Goal: Information Seeking & Learning: Learn about a topic

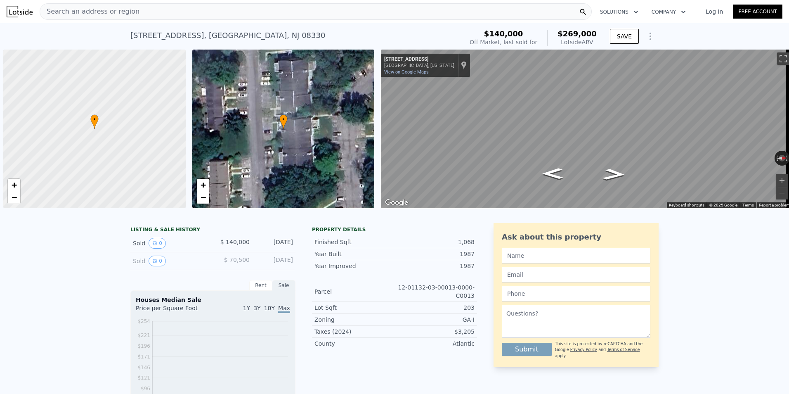
scroll to position [0, 3]
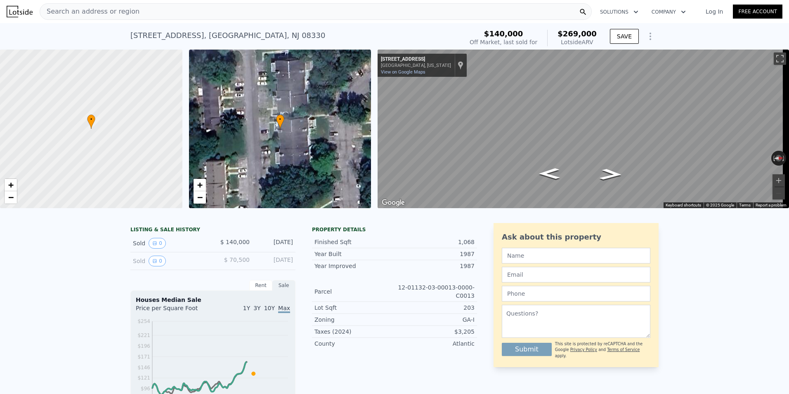
click at [115, 15] on span "Search an address or region" at bounding box center [89, 12] width 99 height 10
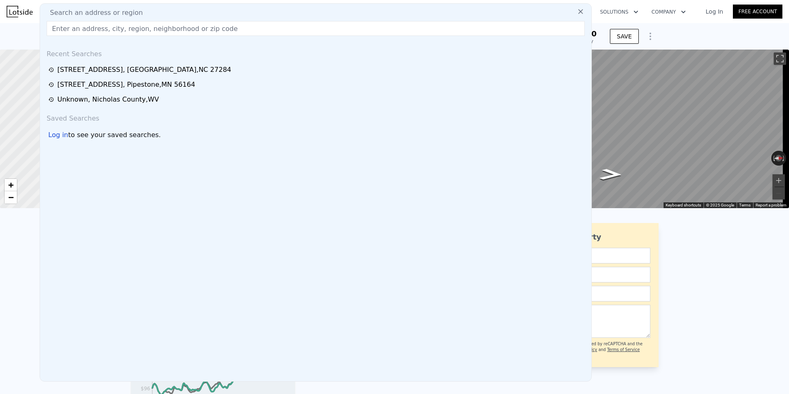
click at [81, 31] on input "text" at bounding box center [316, 28] width 538 height 15
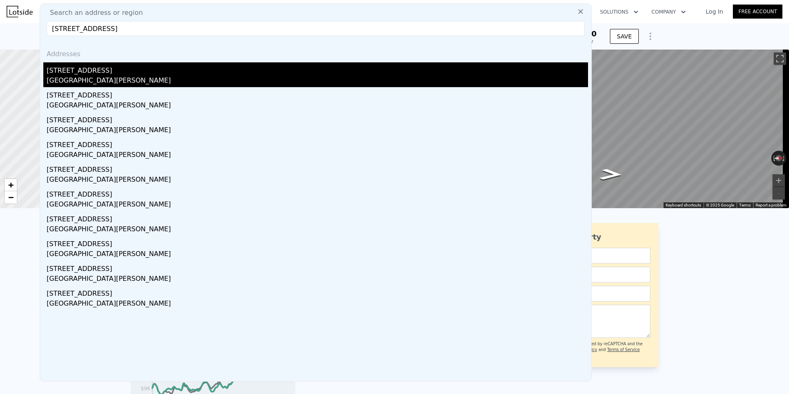
type input "[STREET_ADDRESS]"
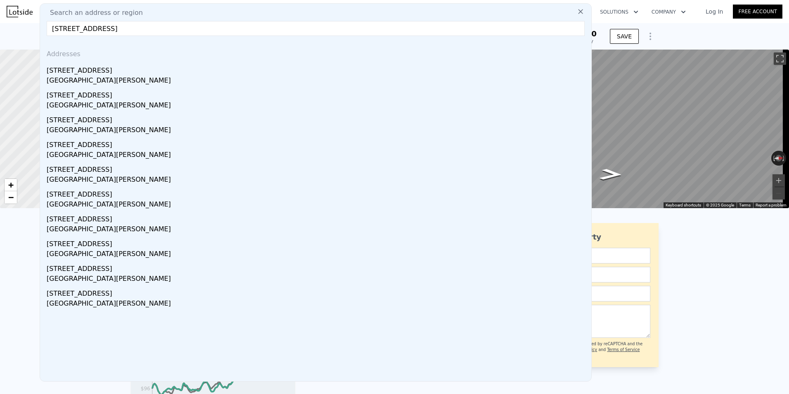
drag, startPoint x: 87, startPoint y: 70, endPoint x: 228, endPoint y: 56, distance: 141.4
click at [87, 70] on div "[STREET_ADDRESS]" at bounding box center [317, 68] width 541 height 13
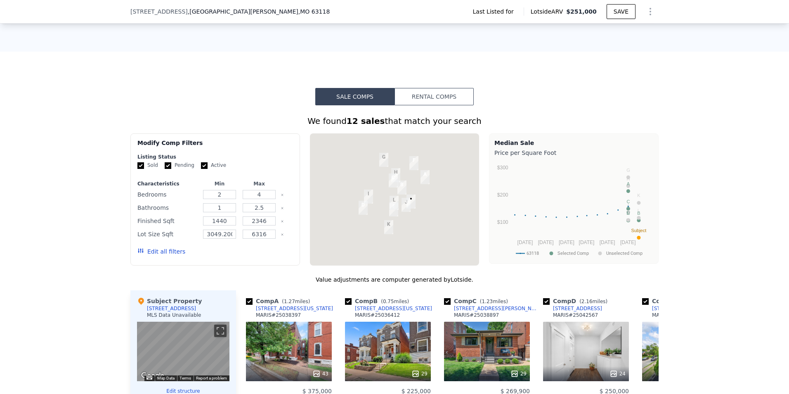
scroll to position [575, 0]
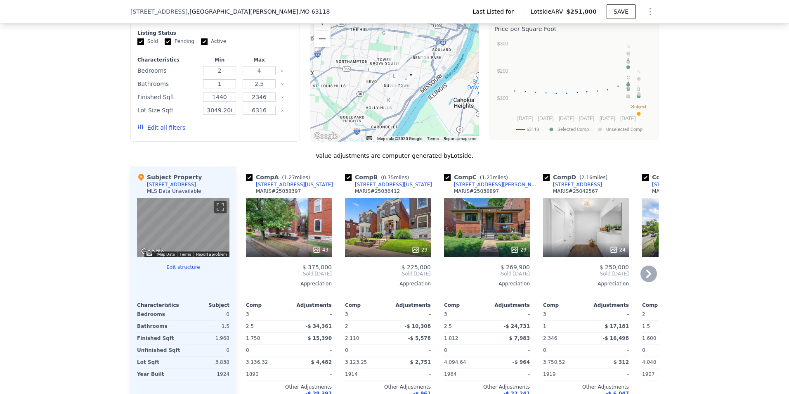
click at [304, 232] on div "43" at bounding box center [289, 227] width 86 height 59
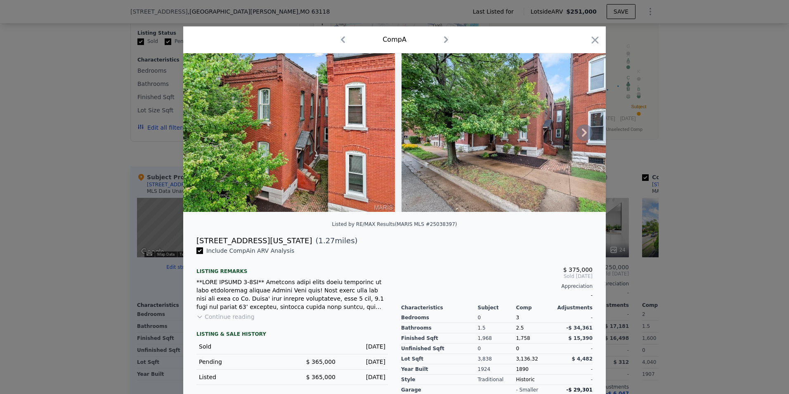
click at [576, 139] on icon at bounding box center [584, 132] width 17 height 17
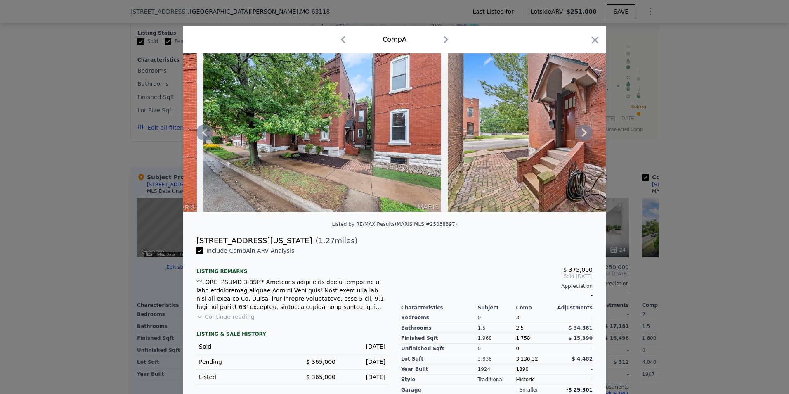
click at [576, 139] on icon at bounding box center [584, 132] width 17 height 17
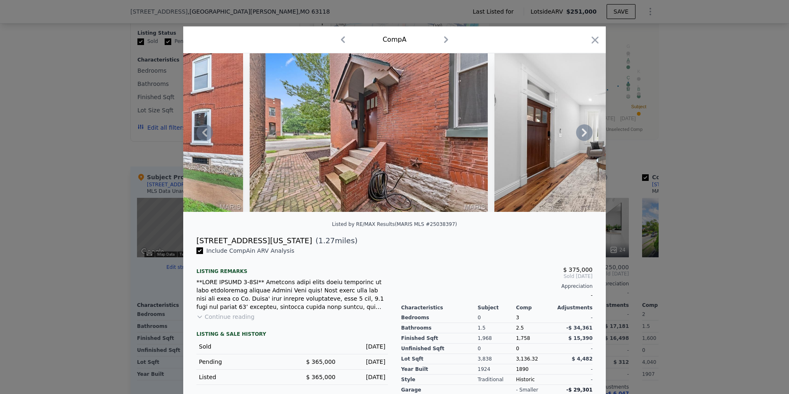
click at [578, 138] on icon at bounding box center [584, 132] width 17 height 17
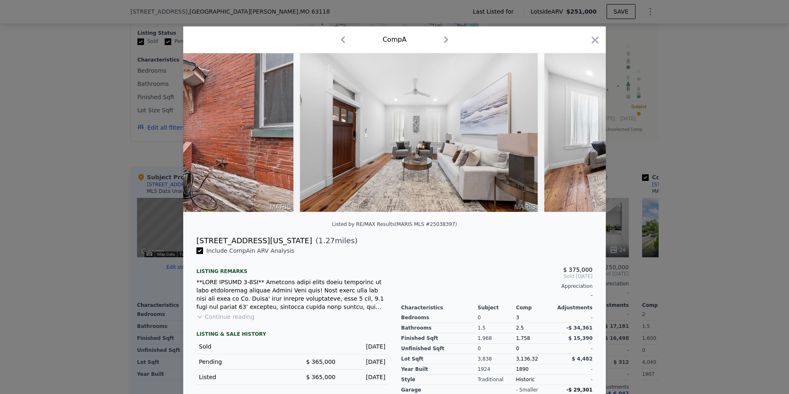
scroll to position [0, 594]
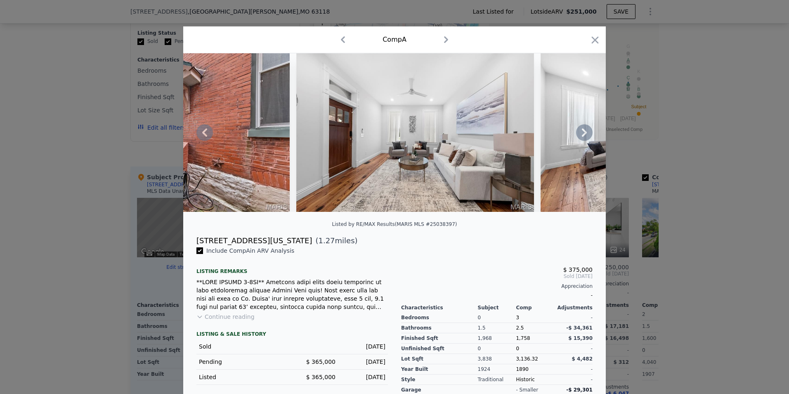
click at [578, 138] on icon at bounding box center [584, 132] width 17 height 17
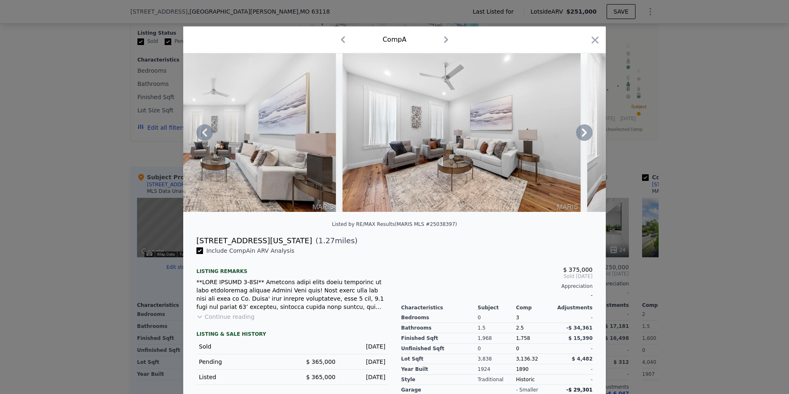
click at [578, 138] on icon at bounding box center [584, 132] width 17 height 17
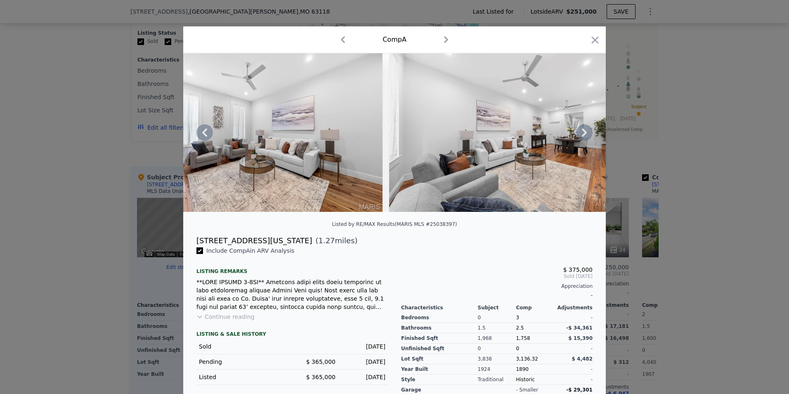
click at [578, 138] on icon at bounding box center [584, 132] width 17 height 17
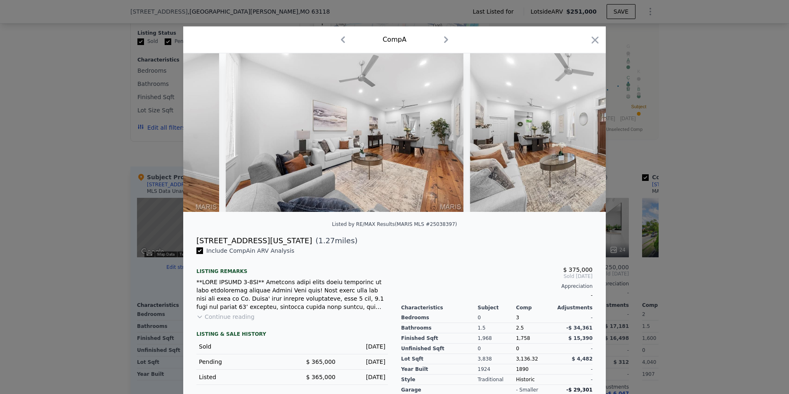
scroll to position [0, 1188]
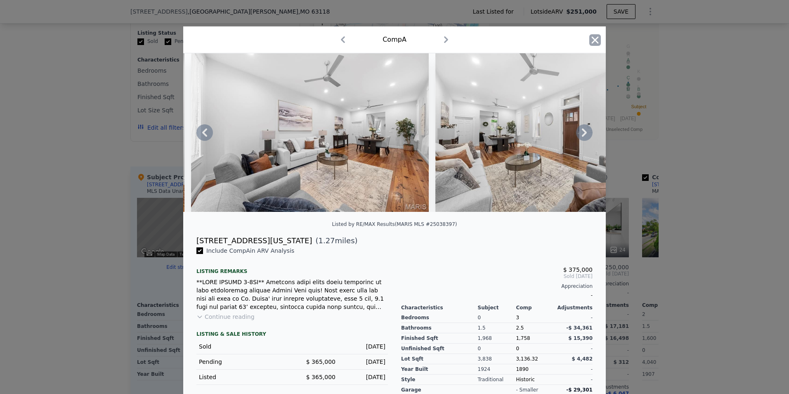
click at [592, 38] on icon "button" at bounding box center [595, 39] width 7 height 7
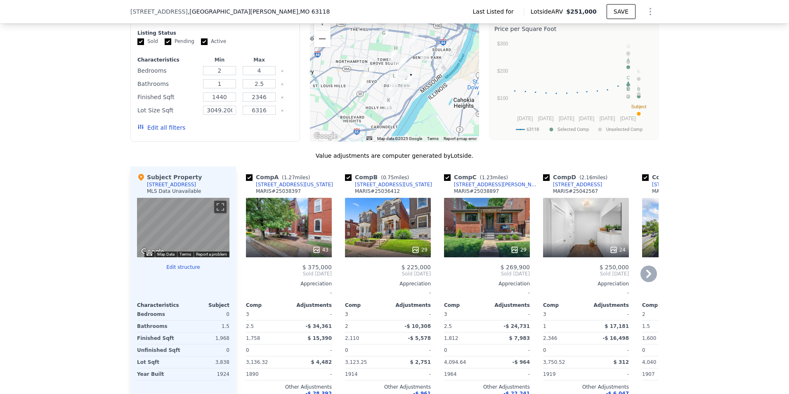
click at [393, 231] on div "29" at bounding box center [388, 227] width 86 height 59
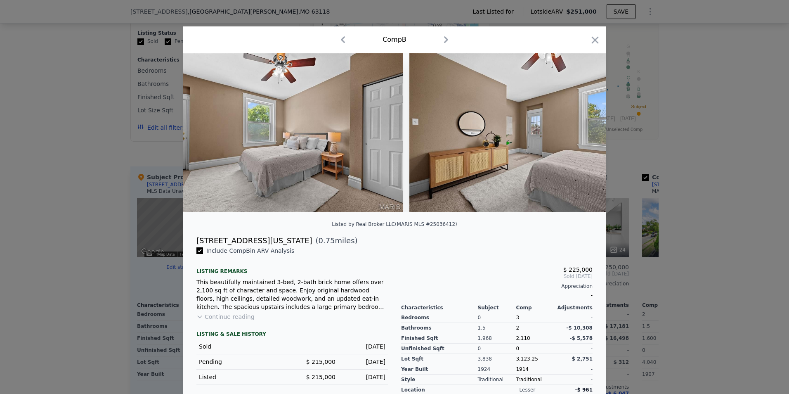
scroll to position [0, 3367]
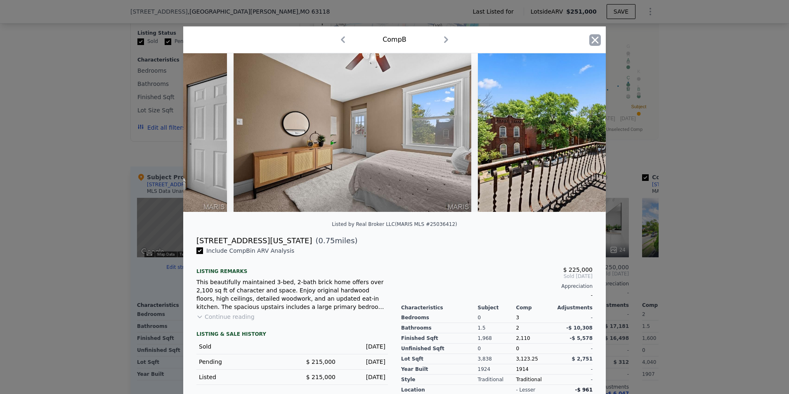
click at [589, 39] on icon "button" at bounding box center [595, 40] width 12 height 12
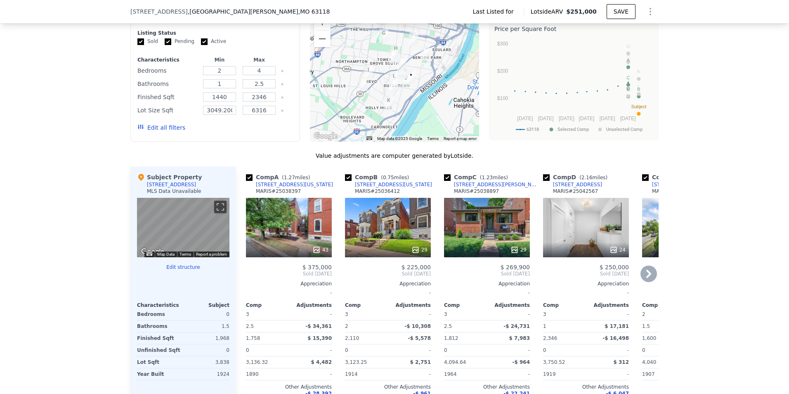
click at [644, 270] on icon at bounding box center [648, 273] width 17 height 17
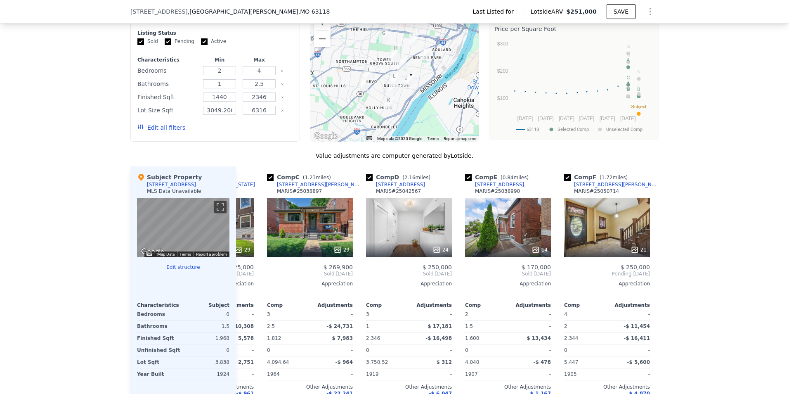
scroll to position [0, 198]
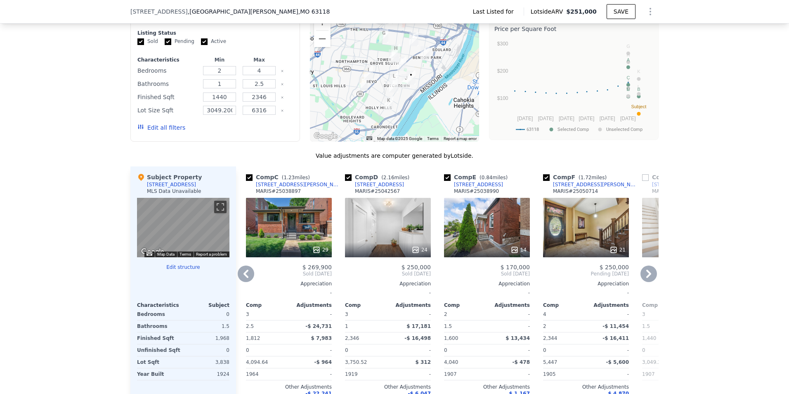
click at [480, 229] on div "14" at bounding box center [487, 227] width 86 height 59
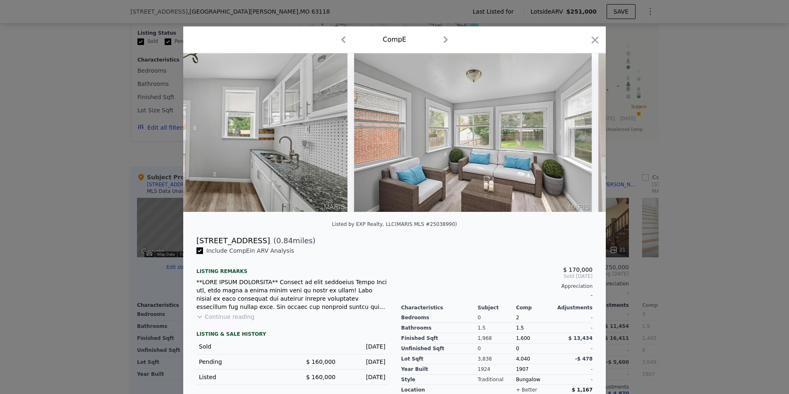
scroll to position [0, 1912]
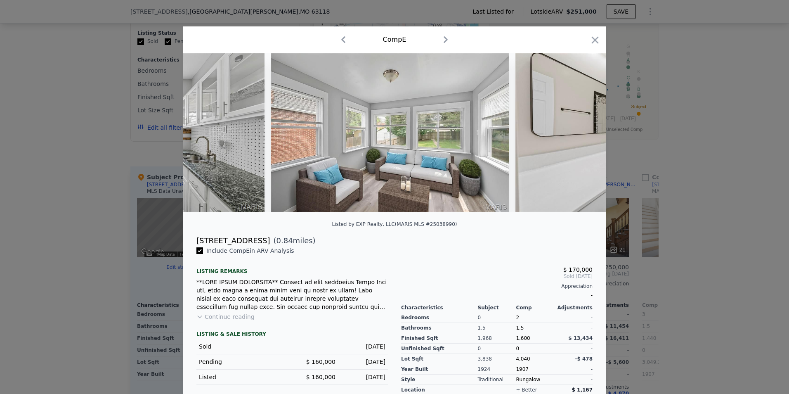
click at [696, 62] on div at bounding box center [394, 197] width 789 height 394
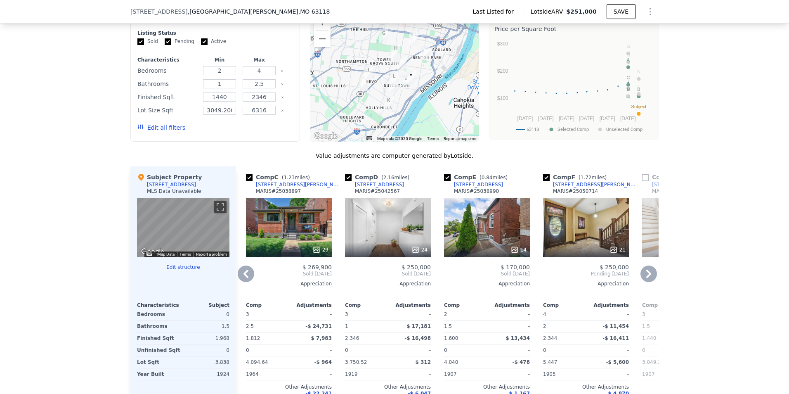
click at [646, 275] on icon at bounding box center [648, 273] width 17 height 17
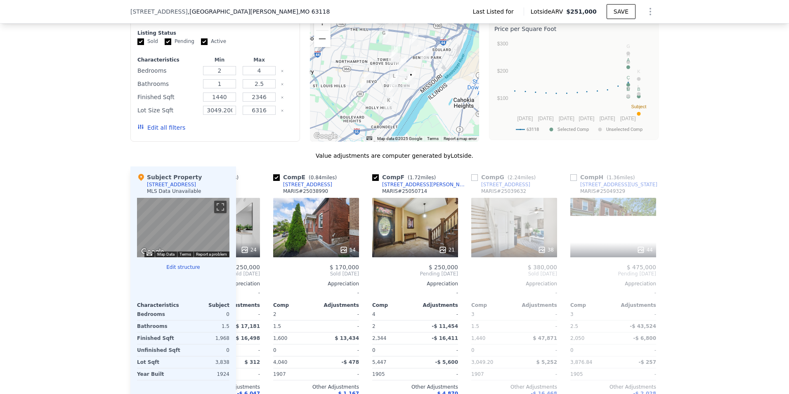
scroll to position [0, 396]
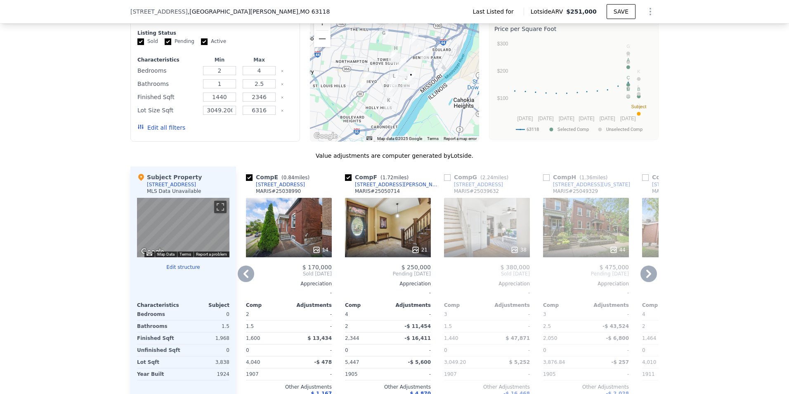
click at [646, 275] on icon at bounding box center [648, 273] width 17 height 17
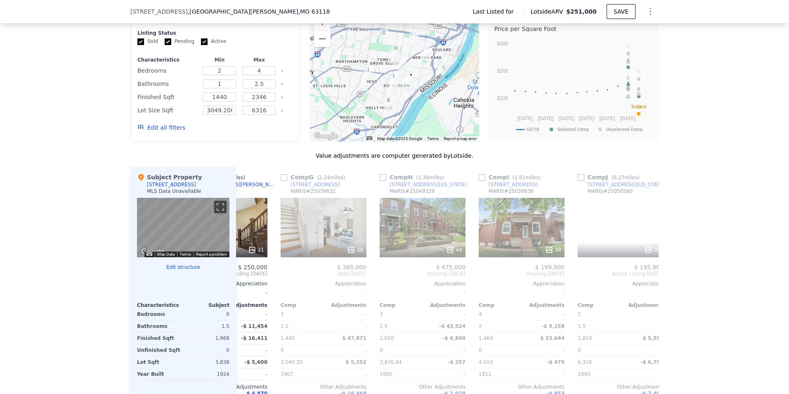
scroll to position [0, 594]
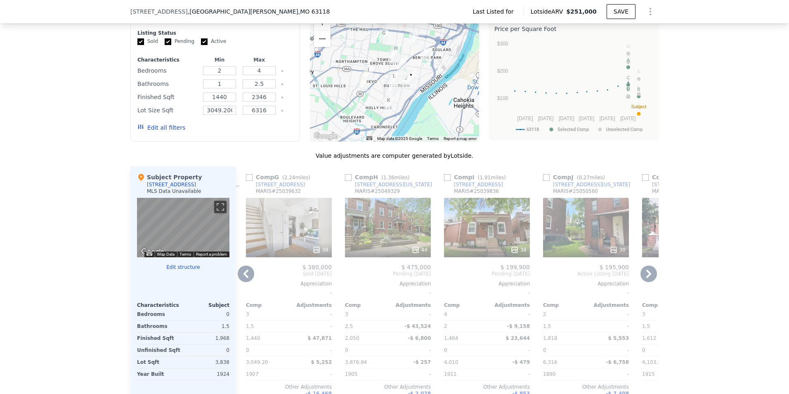
click at [646, 275] on icon at bounding box center [648, 273] width 17 height 17
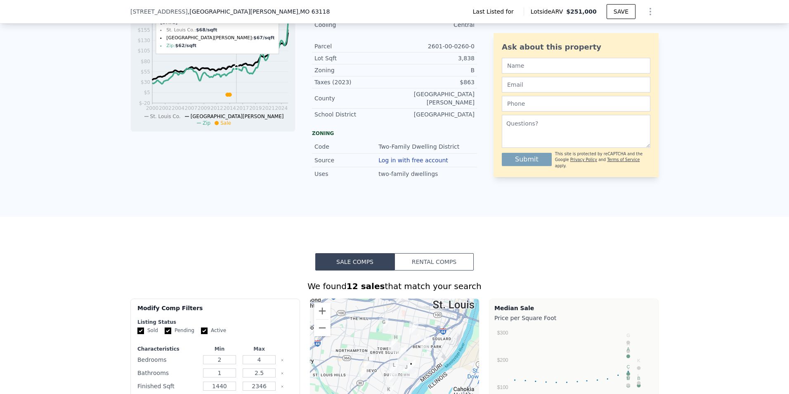
scroll to position [0, 0]
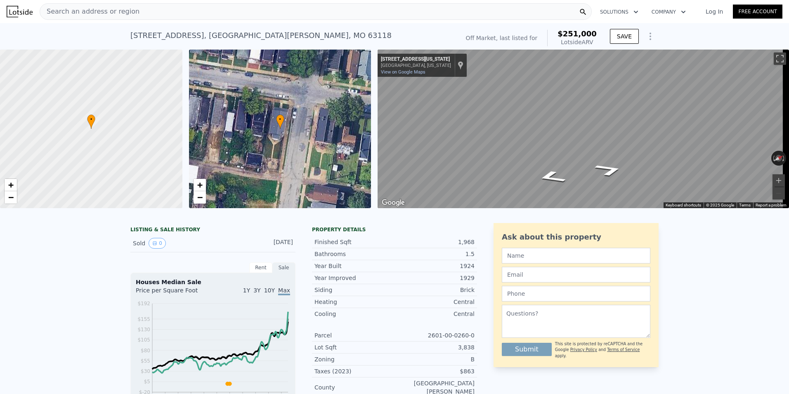
click at [78, 11] on span "Search an address or region" at bounding box center [89, 12] width 99 height 10
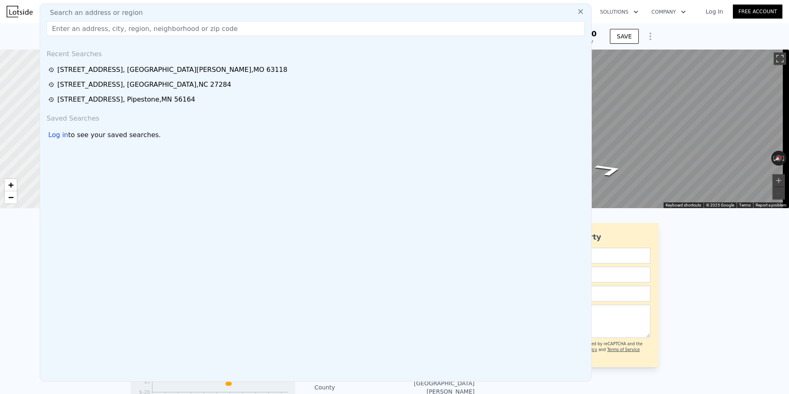
click at [65, 30] on input "text" at bounding box center [316, 28] width 538 height 15
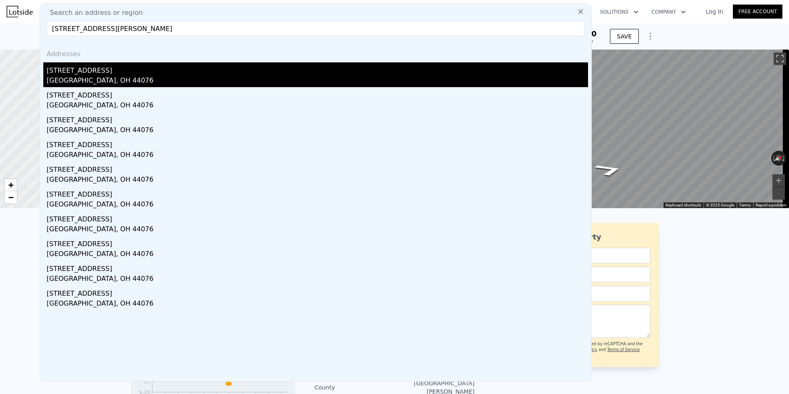
type input "[STREET_ADDRESS][PERSON_NAME]"
click at [83, 71] on div "[STREET_ADDRESS]" at bounding box center [317, 68] width 541 height 13
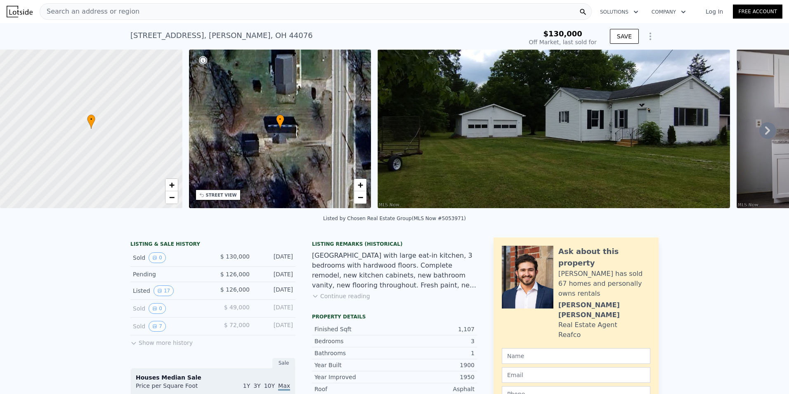
click at [761, 130] on icon at bounding box center [767, 130] width 17 height 17
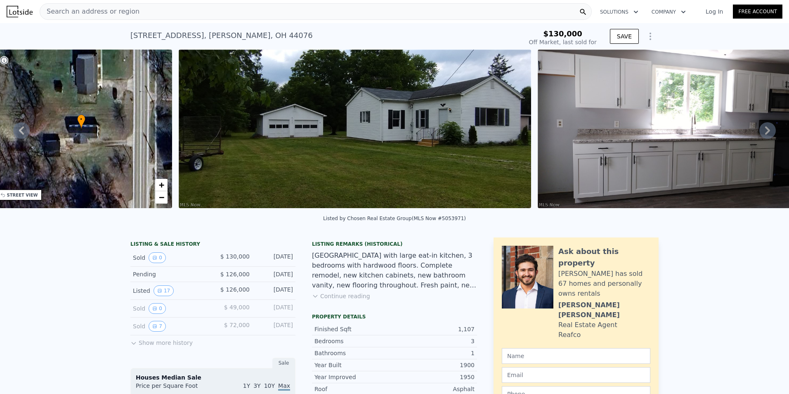
scroll to position [0, 377]
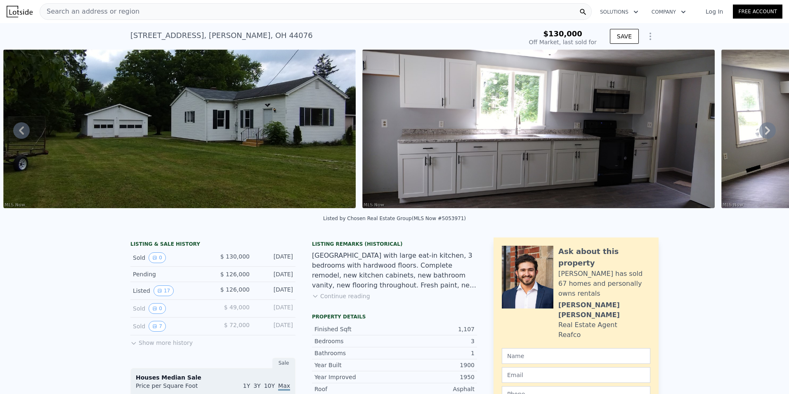
click at [765, 130] on icon at bounding box center [767, 130] width 5 height 8
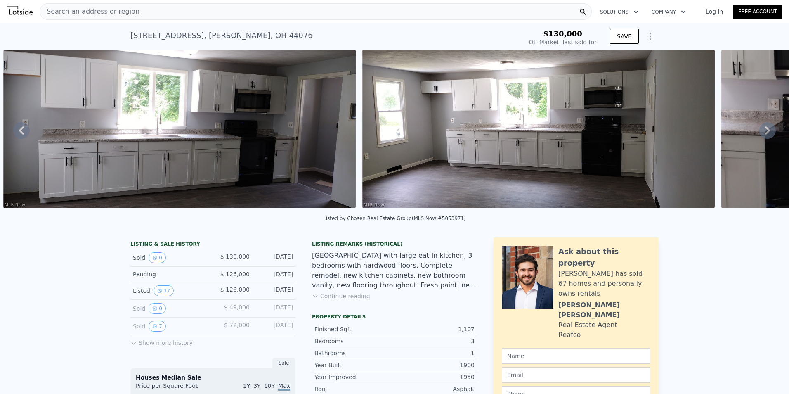
click at [765, 130] on icon at bounding box center [767, 130] width 5 height 8
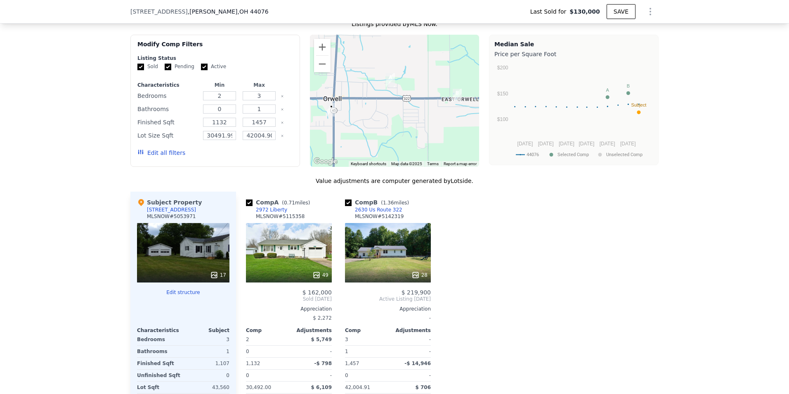
scroll to position [657, 0]
